Goal: Complete application form: Complete application form

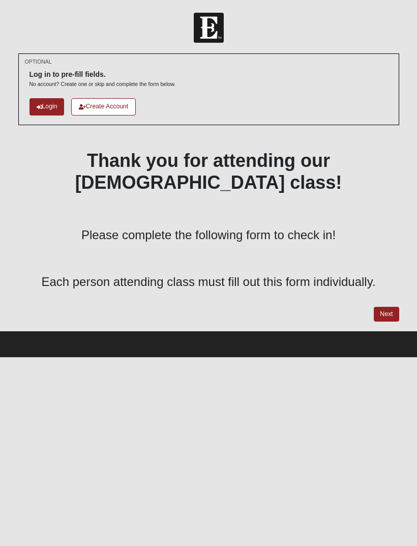
click at [380, 307] on link "Next" at bounding box center [386, 314] width 25 height 15
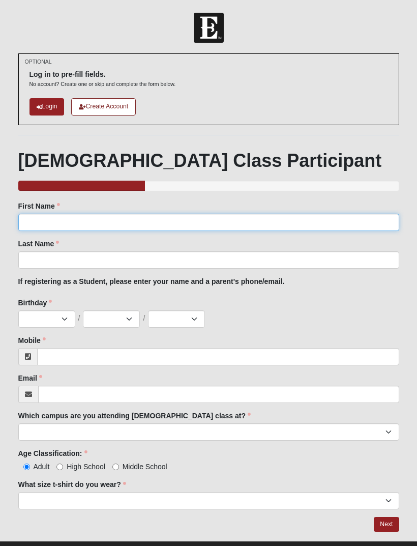
click at [32, 221] on input "First Name" at bounding box center [208, 222] width 381 height 17
type input "Loralei"
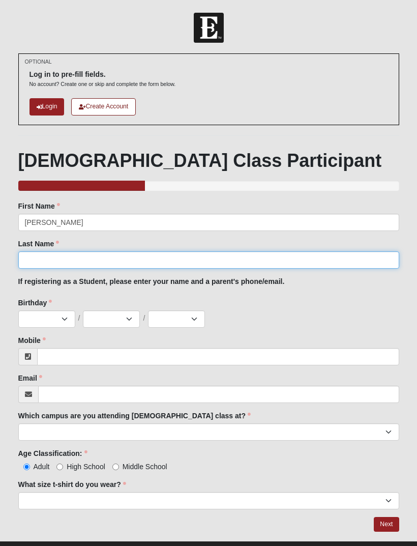
click at [41, 265] on input "Last Name" at bounding box center [208, 259] width 381 height 17
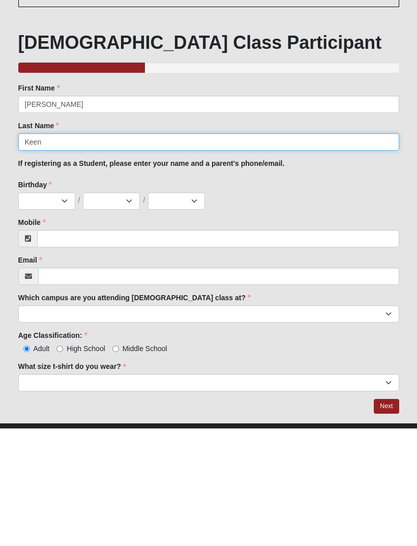
type input "Keen"
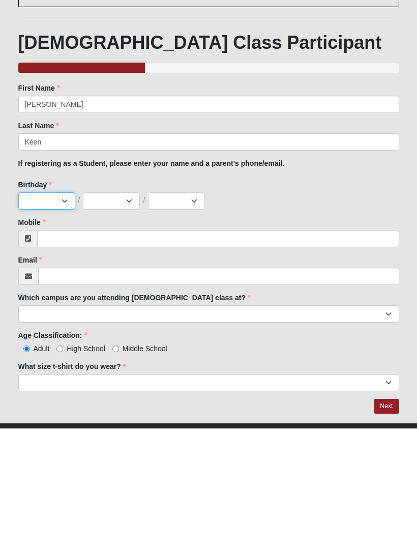
click at [59, 310] on select "Jan Feb Mar Apr May Jun [DATE] Aug Sep Oct Nov Dec" at bounding box center [46, 318] width 57 height 17
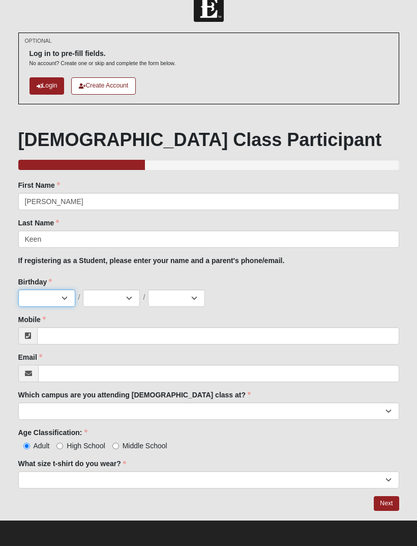
select select "11"
click at [103, 299] on select "1 2 3 4 5 6 7 8 9 10 11 12 13 14 15 16 17 18 19 20 21 22 23 24 25 26 27 28 29 3…" at bounding box center [111, 297] width 57 height 17
select select "28"
click at [198, 303] on select "2025 2024 2023 2022 2021 2020 2019 2018 2017 2016 2015 2014 2013 2012 2011 2010…" at bounding box center [176, 297] width 57 height 17
select select "2008"
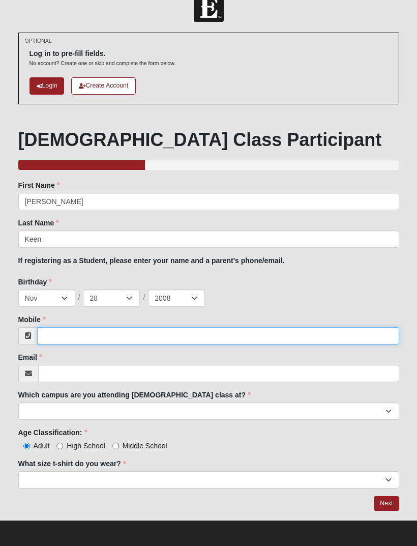
click at [232, 331] on input "Mobile" at bounding box center [218, 335] width 362 height 17
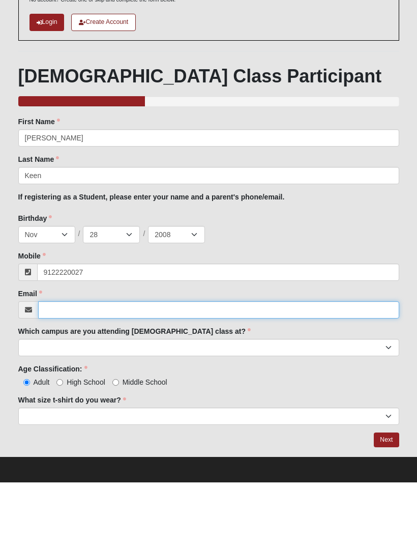
click at [64, 365] on input "Email" at bounding box center [218, 373] width 361 height 17
type input "(912) 222-0027"
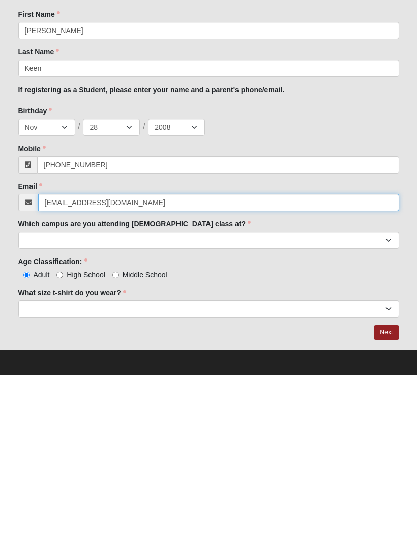
type input "[EMAIL_ADDRESS][DOMAIN_NAME]"
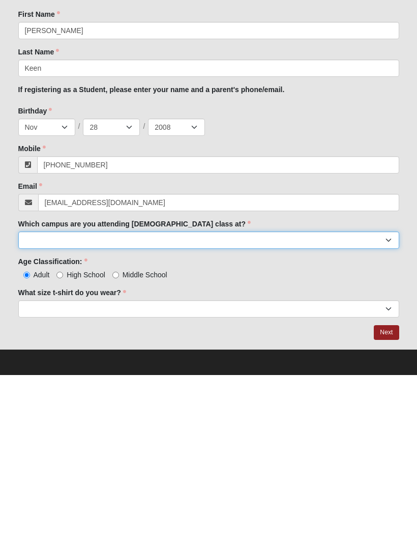
click at [29, 402] on select "Arlington Baymeadows Eleven22 Online [PERSON_NAME][GEOGRAPHIC_DATA] Jesup [GEOG…" at bounding box center [208, 410] width 381 height 17
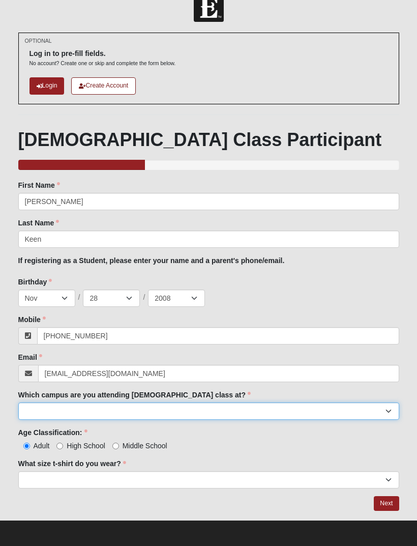
select select "11"
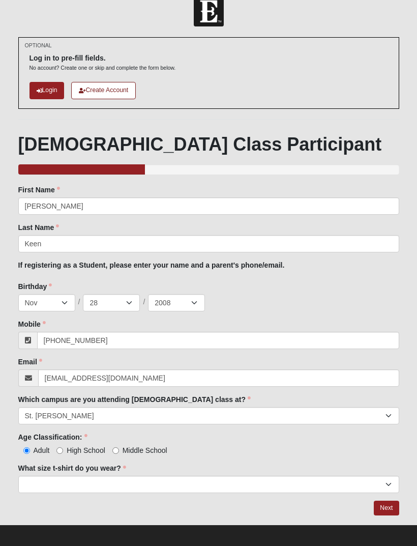
click at [71, 452] on span "High School" at bounding box center [86, 450] width 39 height 8
click at [63, 452] on input "High School" at bounding box center [59, 450] width 7 height 7
radio input "true"
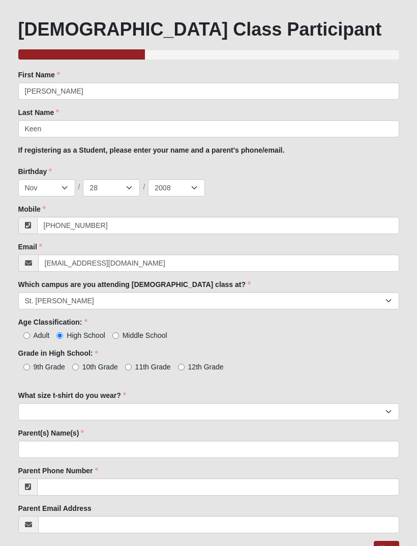
scroll to position [143, 0]
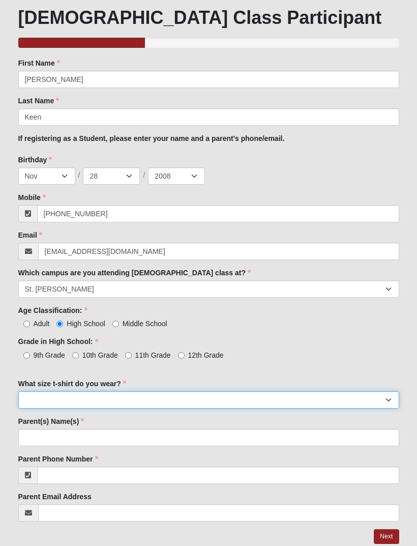
click at [42, 399] on select "Small Medium Large XL 2XL 3XL" at bounding box center [208, 399] width 381 height 17
select select "Medium"
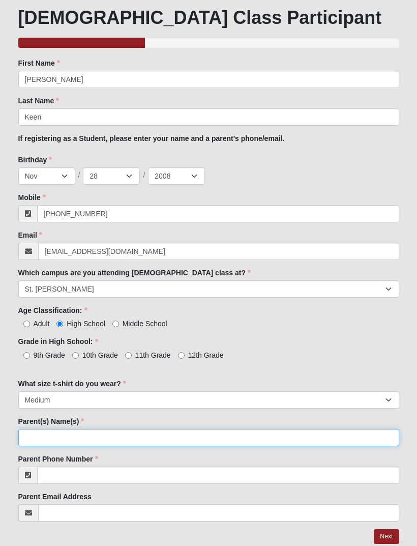
click at [40, 444] on input "Parent(s) Name(s)" at bounding box center [208, 437] width 381 height 17
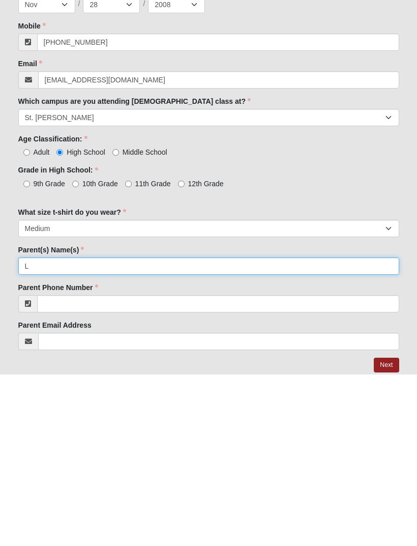
scroll to position [175, 0]
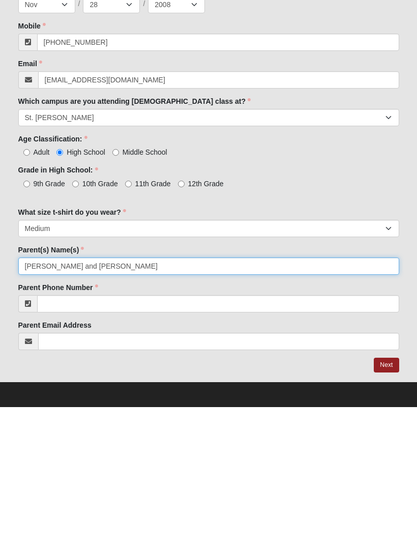
type input "Lacee Graham and James Graham"
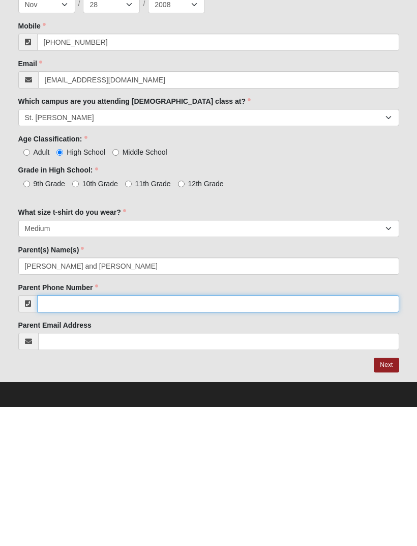
click at [64, 434] on input "Parent Phone Number" at bounding box center [218, 442] width 362 height 17
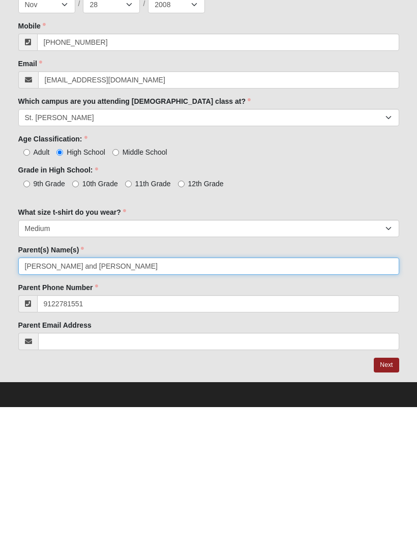
click at [302, 396] on input "Lacee Graham and James Graham" at bounding box center [208, 404] width 381 height 17
type input "[PHONE_NUMBER]"
type input "[PERSON_NAME]"
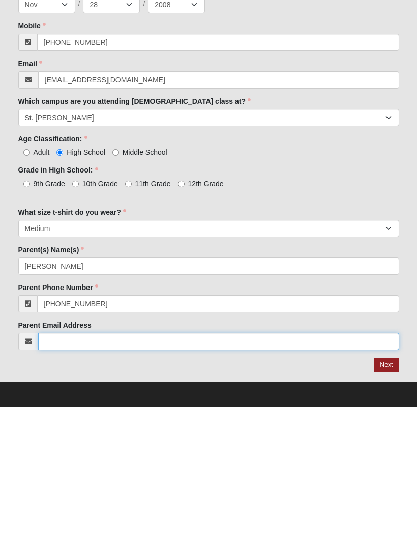
click at [66, 471] on input "Parent Email Address" at bounding box center [218, 479] width 361 height 17
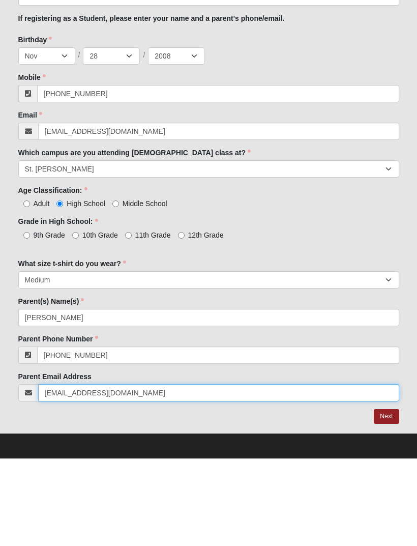
type input "[EMAIL_ADDRESS][DOMAIN_NAME]"
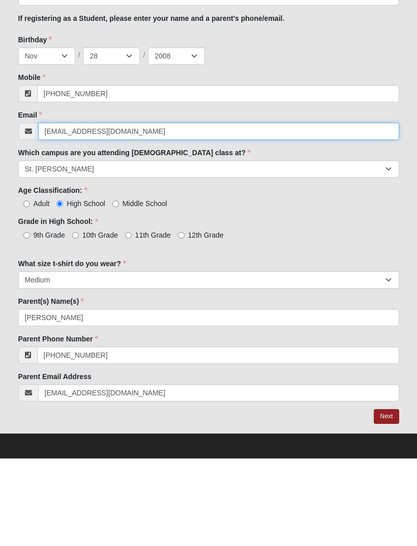
click at [337, 210] on input "[EMAIL_ADDRESS][DOMAIN_NAME]" at bounding box center [218, 218] width 361 height 17
type input "l"
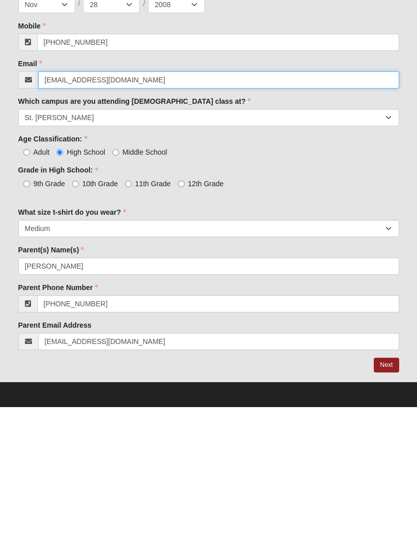
type input "loralei1128@gmail.com"
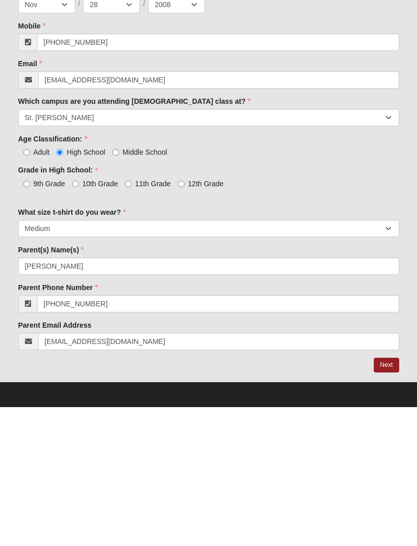
click at [388, 496] on link "Next" at bounding box center [386, 503] width 25 height 15
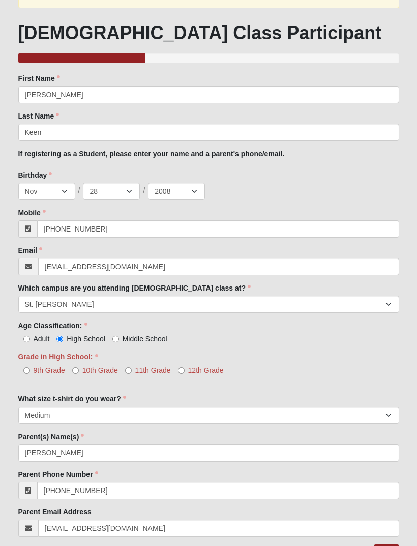
scroll to position [181, 0]
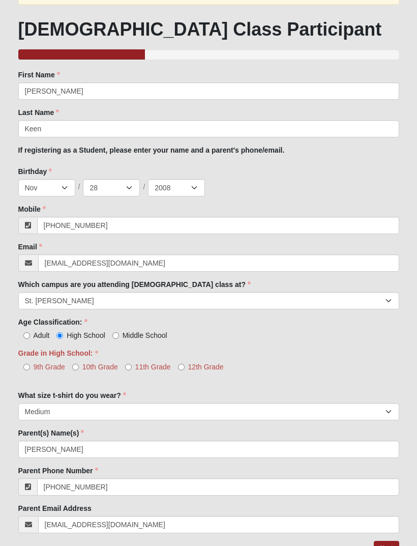
click at [145, 367] on span "11th Grade" at bounding box center [153, 367] width 36 height 8
click at [132, 367] on input "11th Grade" at bounding box center [128, 367] width 7 height 7
radio input "true"
click at [390, 542] on link "Next" at bounding box center [386, 547] width 25 height 15
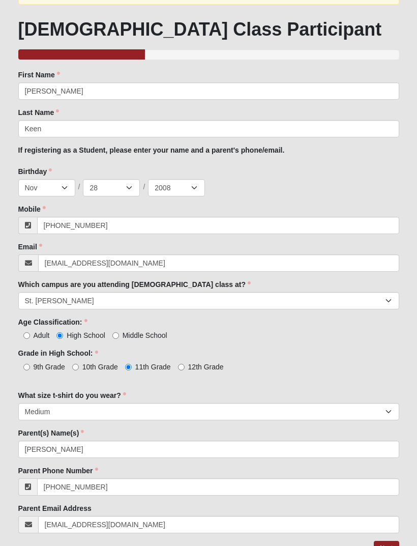
scroll to position [143, 0]
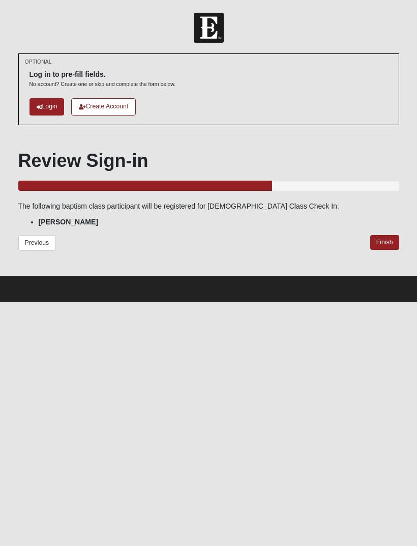
click at [388, 240] on link "Finish" at bounding box center [384, 242] width 29 height 15
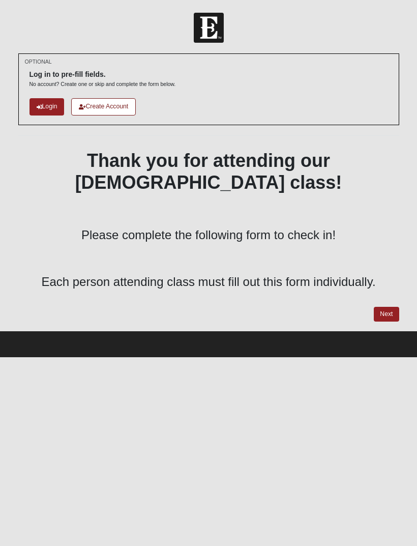
click at [384, 307] on link "Next" at bounding box center [386, 314] width 25 height 15
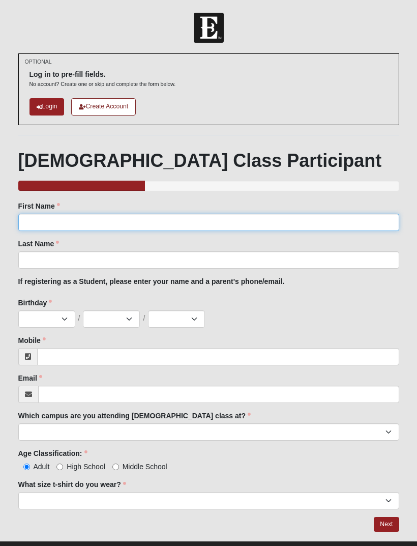
click at [41, 220] on input "First Name" at bounding box center [208, 222] width 381 height 17
type input "Lilah"
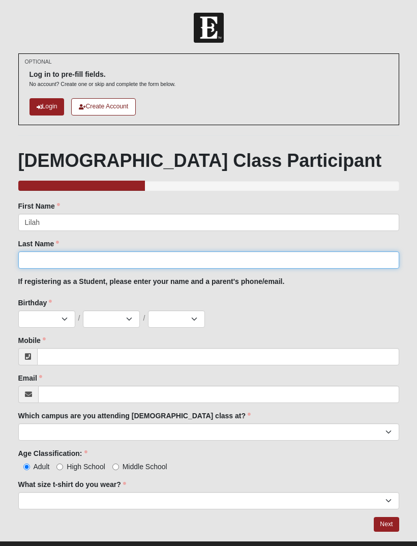
click at [221, 266] on input "Last Name" at bounding box center [208, 259] width 381 height 17
type input "Keen"
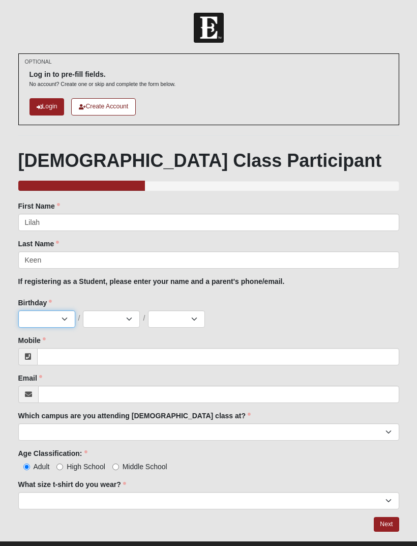
click at [38, 313] on select "Jan Feb Mar Apr May Jun [DATE] Aug Sep Oct Nov Dec" at bounding box center [46, 318] width 57 height 17
select select "7"
click at [123, 320] on select "1 2 3 4 5 6 7 8 9 10 11 12 13 14 15 16 17 18 19 20 21 22 23 24 25 26 27 28 29 3…" at bounding box center [111, 318] width 57 height 17
select select "22"
click at [182, 319] on select "2025 2024 2023 2022 2021 2020 2019 2018 2017 2016 2015 2014 2013 2012 2011 2010…" at bounding box center [176, 318] width 57 height 17
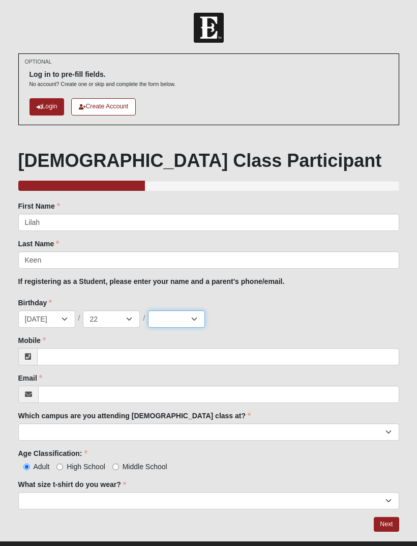
select select "2010"
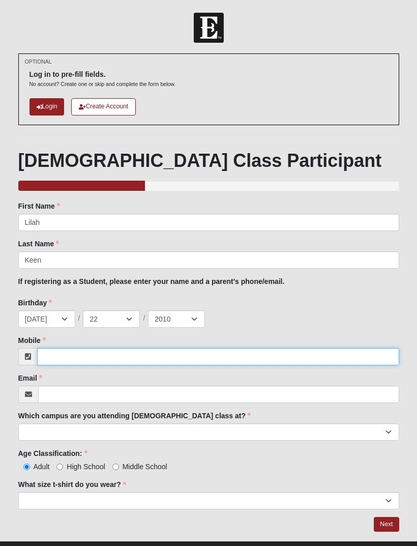
click at [125, 352] on input "Mobile" at bounding box center [218, 356] width 362 height 17
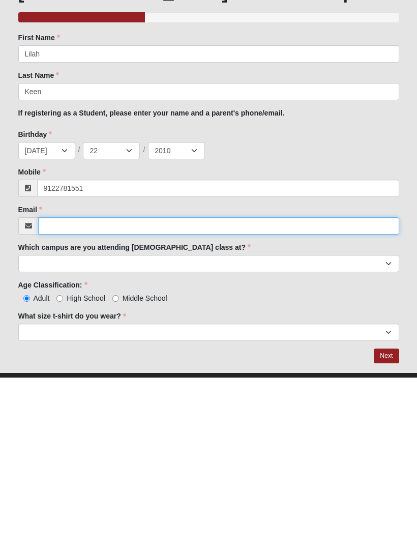
click at [64, 385] on input "Email" at bounding box center [218, 393] width 361 height 17
type input "[PHONE_NUMBER]"
type input "[EMAIL_ADDRESS][DOMAIN_NAME]"
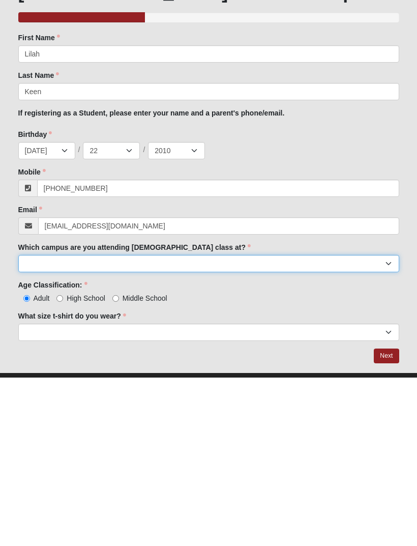
click at [45, 423] on select "Arlington Baymeadows Eleven22 Online [PERSON_NAME][GEOGRAPHIC_DATA] Jesup [GEOG…" at bounding box center [208, 431] width 381 height 17
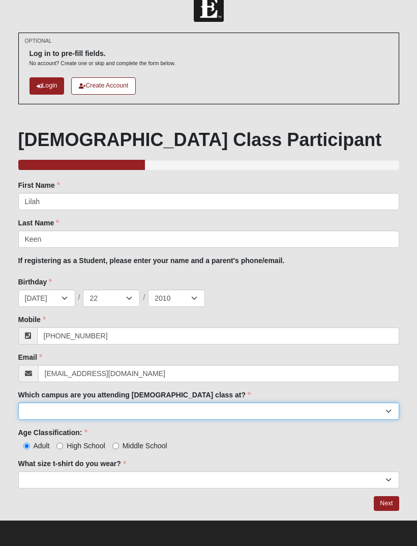
select select "11"
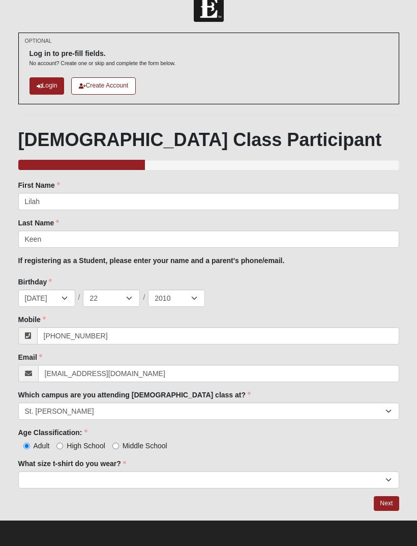
click at [63, 444] on input "High School" at bounding box center [59, 445] width 7 height 7
radio input "true"
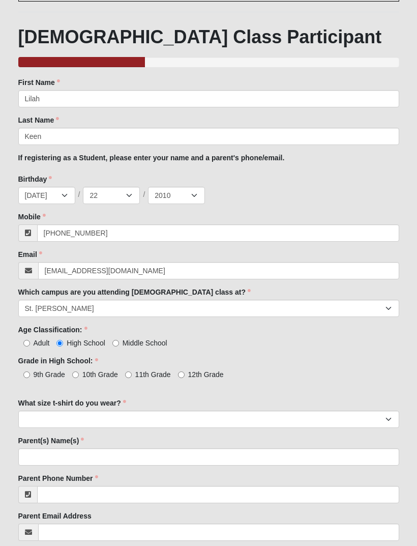
scroll to position [124, 0]
click at [79, 374] on input "10th Grade" at bounding box center [75, 374] width 7 height 7
radio input "true"
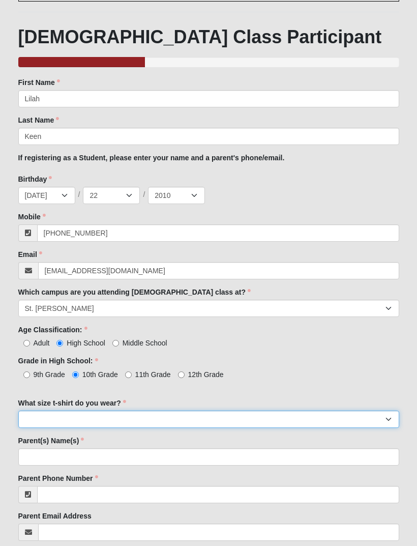
click at [165, 414] on select "Small Medium Large XL 2XL 3XL" at bounding box center [208, 418] width 381 height 17
select select "Medium"
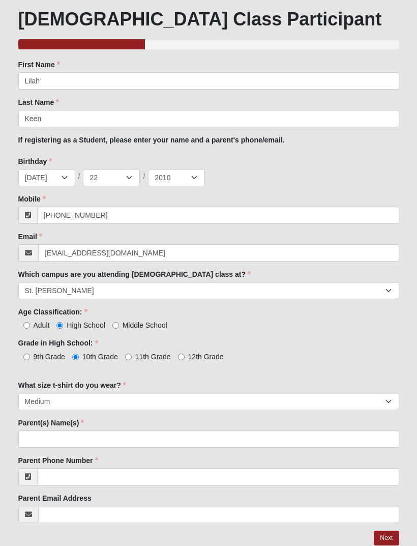
scroll to position [143, 0]
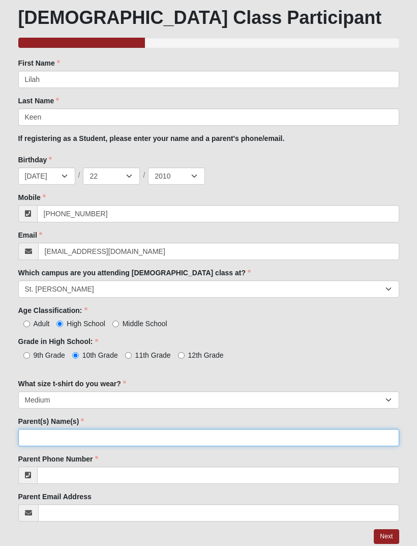
click at [31, 436] on input "Parent(s) Name(s)" at bounding box center [208, 437] width 381 height 17
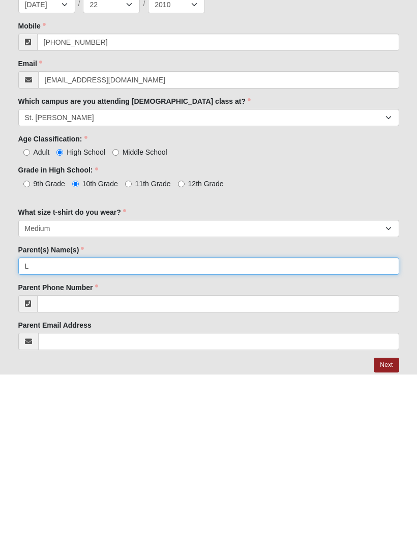
scroll to position [175, 0]
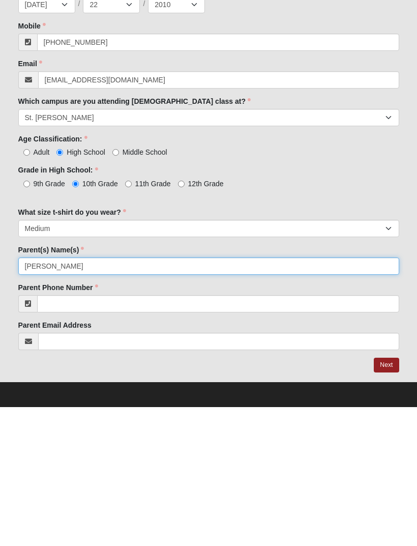
type input "[PERSON_NAME]"
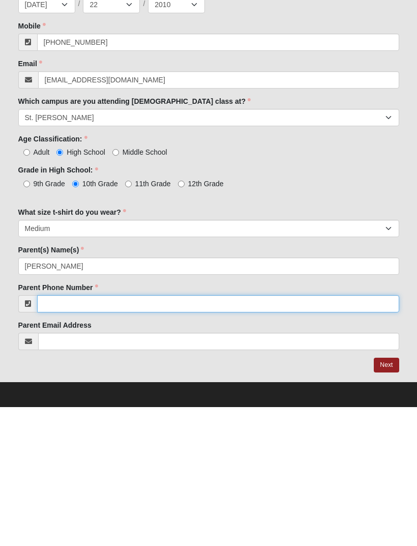
click at [67, 434] on input "Parent Phone Number" at bounding box center [218, 442] width 362 height 17
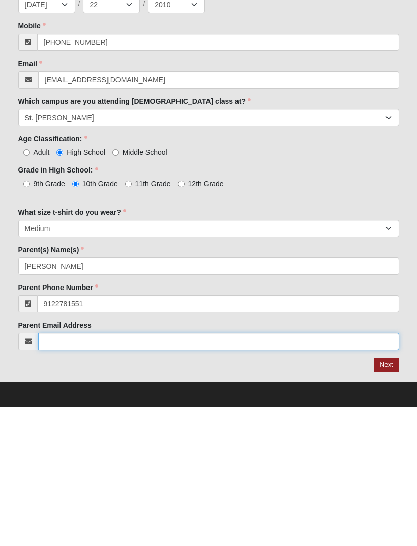
click at [65, 471] on input "Parent Email Address" at bounding box center [218, 479] width 361 height 17
type input "[PHONE_NUMBER]"
type input "[EMAIL_ADDRESS][DOMAIN_NAME]"
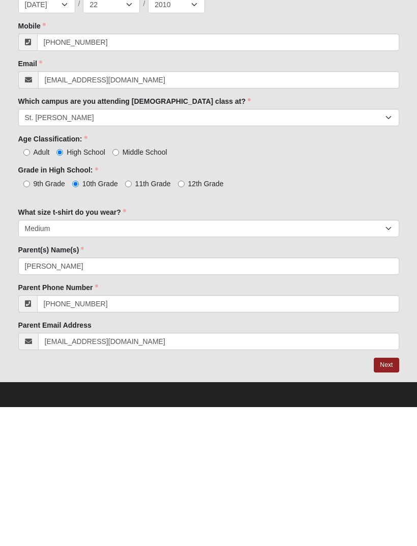
click at [382, 496] on link "Next" at bounding box center [386, 503] width 25 height 15
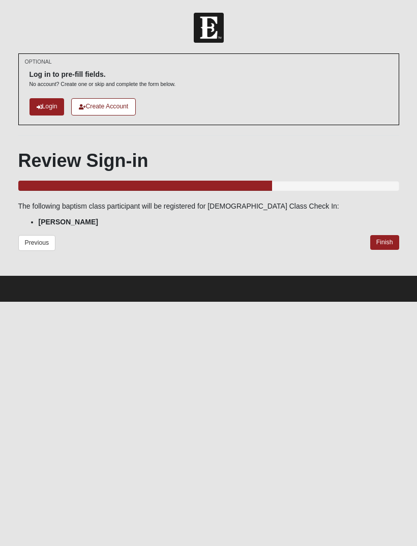
click at [379, 244] on link "Finish" at bounding box center [384, 242] width 29 height 15
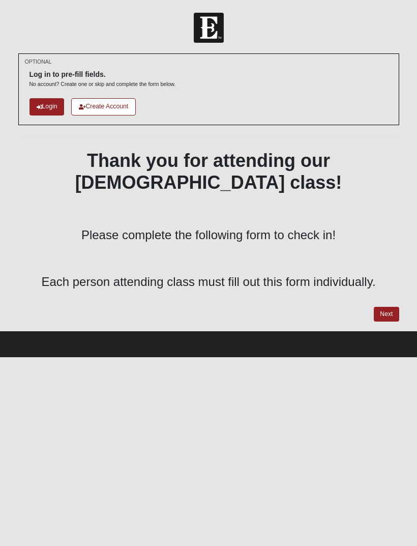
click at [392, 307] on link "Next" at bounding box center [386, 314] width 25 height 15
